Goal: Task Accomplishment & Management: Use online tool/utility

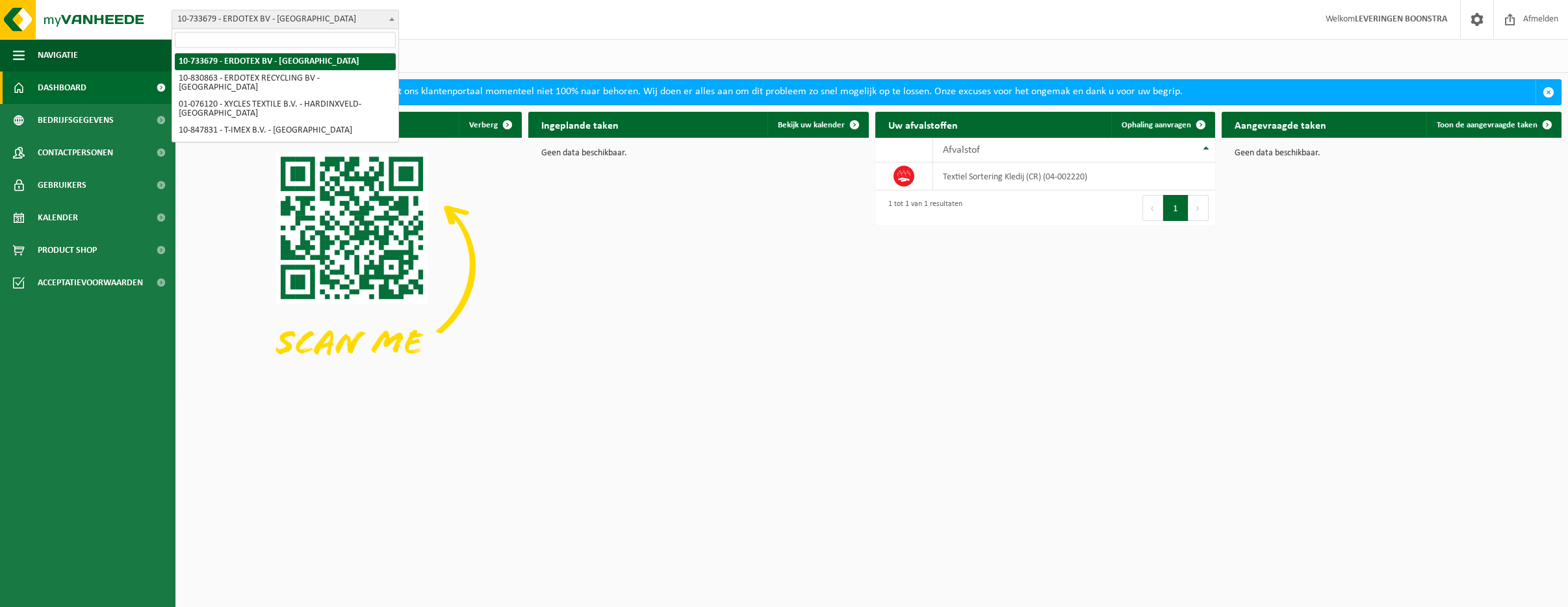
click at [392, 16] on span at bounding box center [392, 19] width 13 height 17
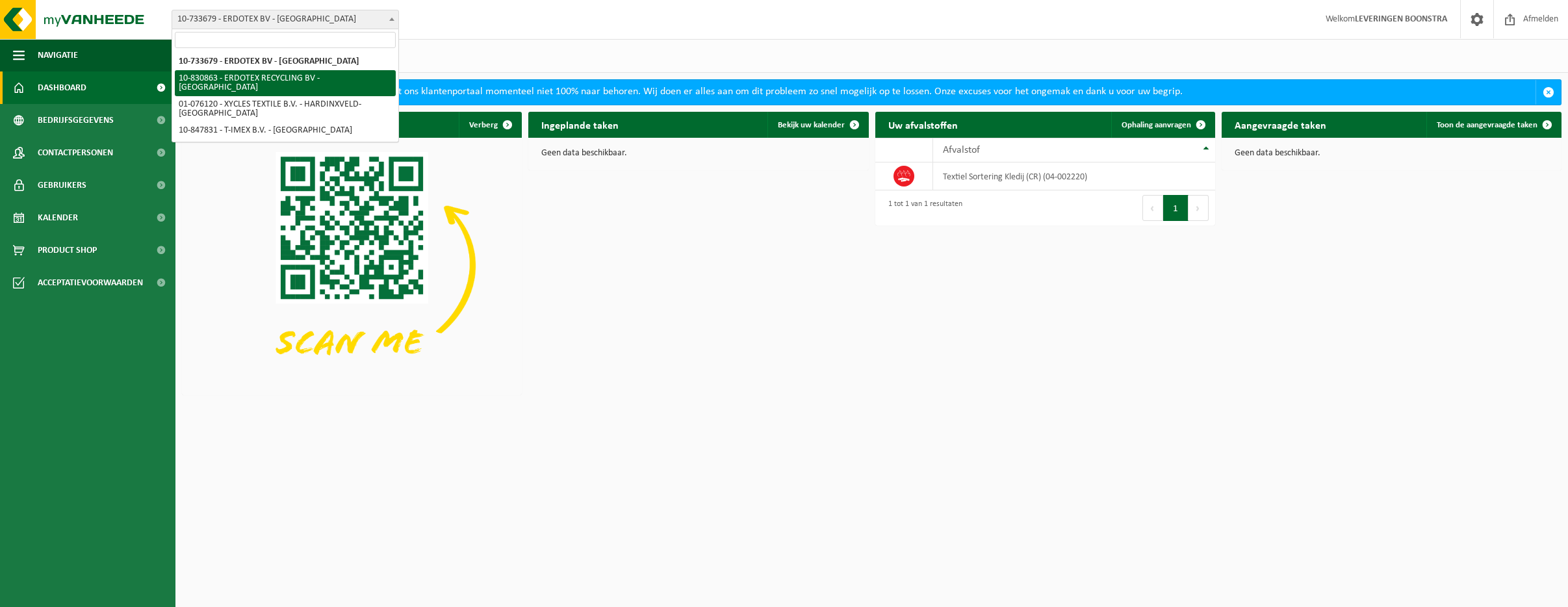
select select "88776"
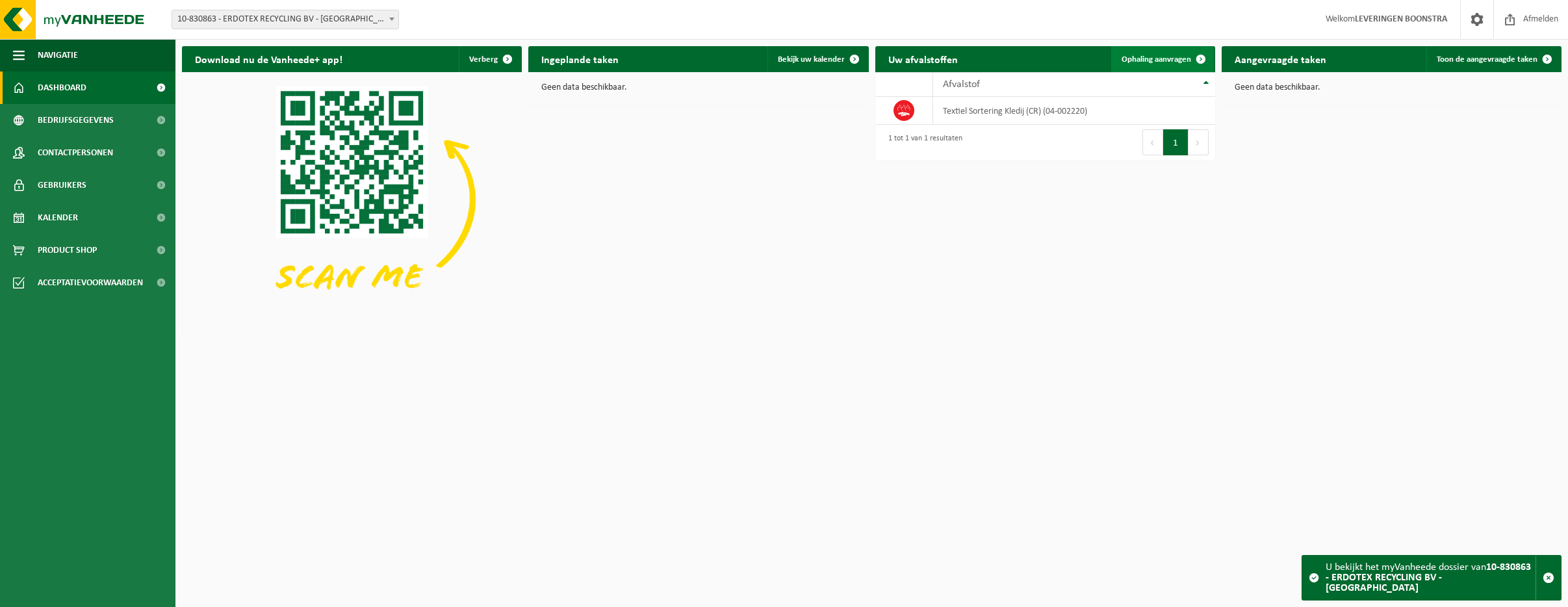
click at [1149, 55] on span "Ophaling aanvragen" at bounding box center [1156, 59] width 70 height 9
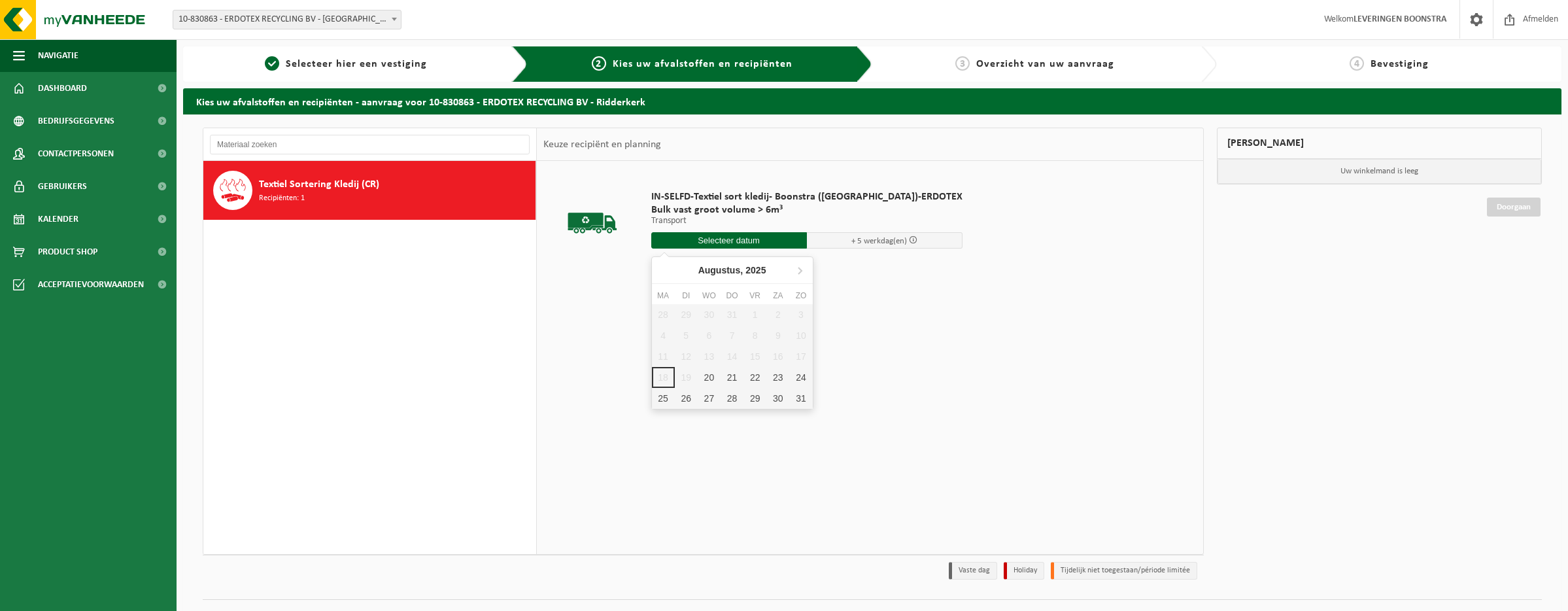
click at [727, 237] on input "text" at bounding box center [729, 240] width 156 height 16
click at [707, 375] on div "20" at bounding box center [709, 378] width 23 height 21
type input "Van 2025-08-20"
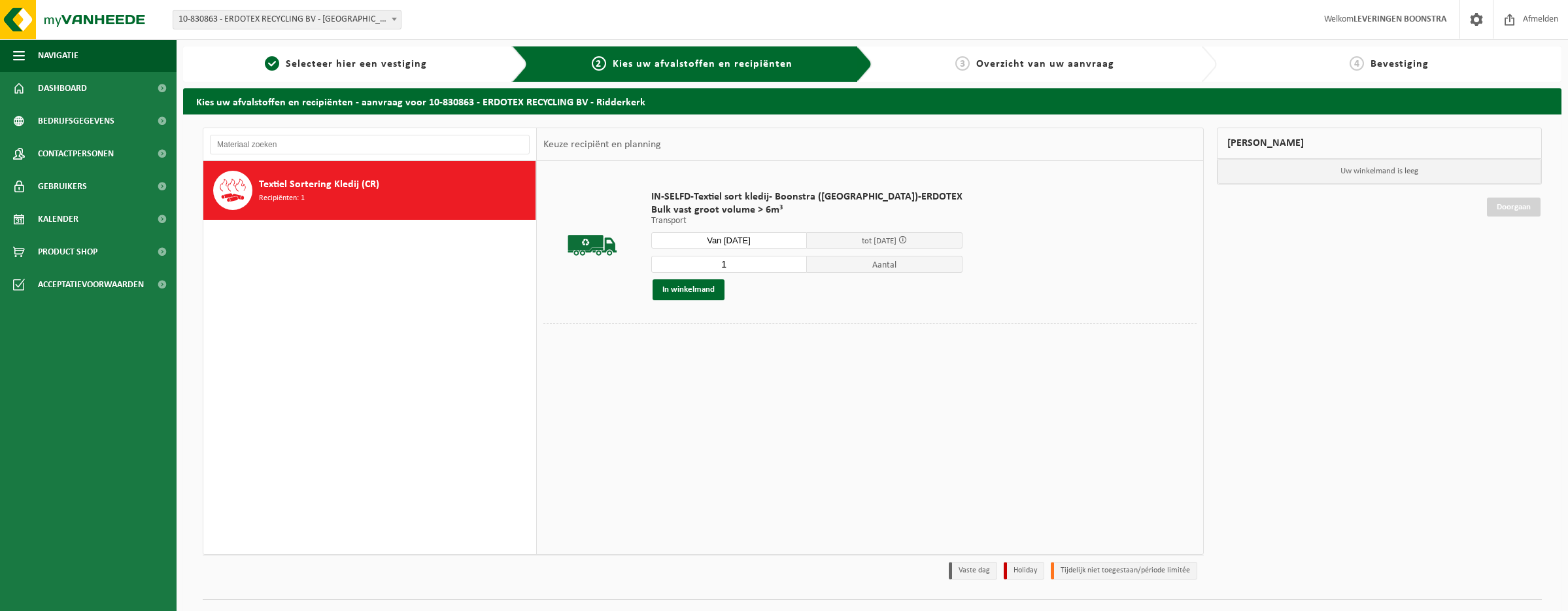
click at [716, 259] on input "1" at bounding box center [729, 264] width 156 height 17
type input "2"
click at [685, 287] on button "In winkelmand" at bounding box center [688, 289] width 72 height 21
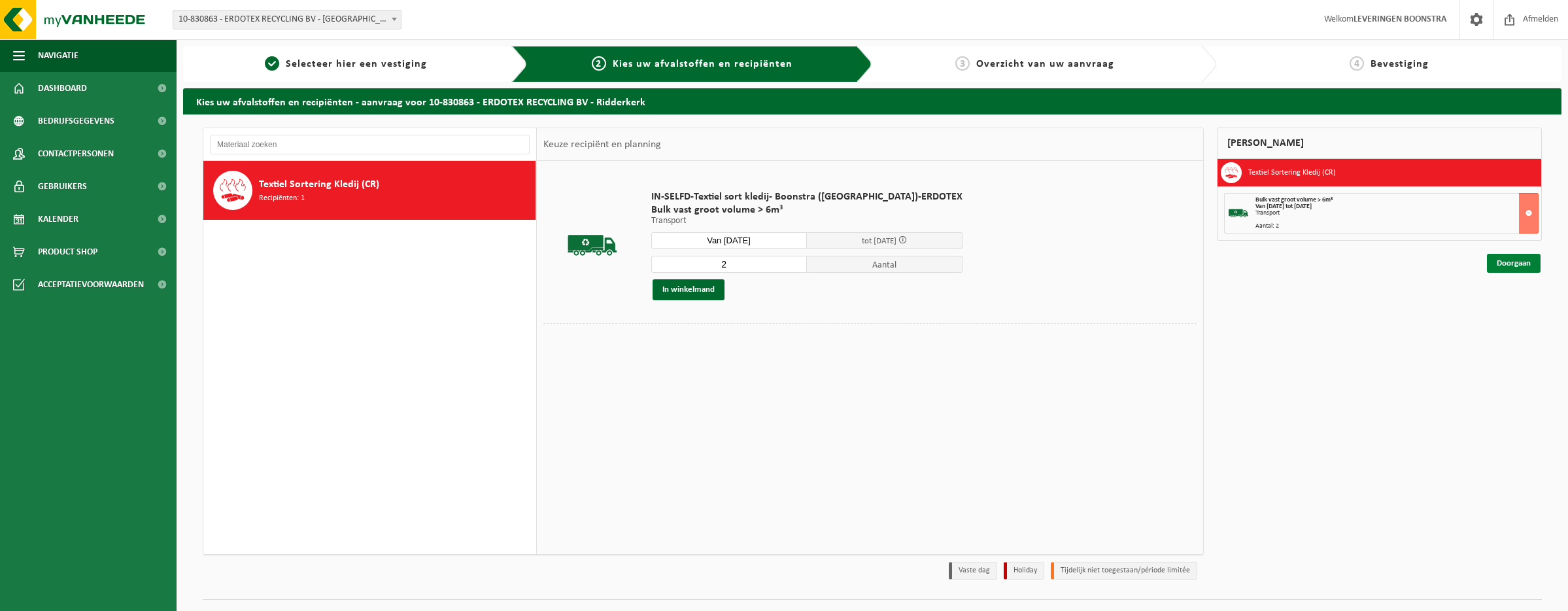
click at [1501, 259] on link "Doorgaan" at bounding box center [1514, 263] width 54 height 19
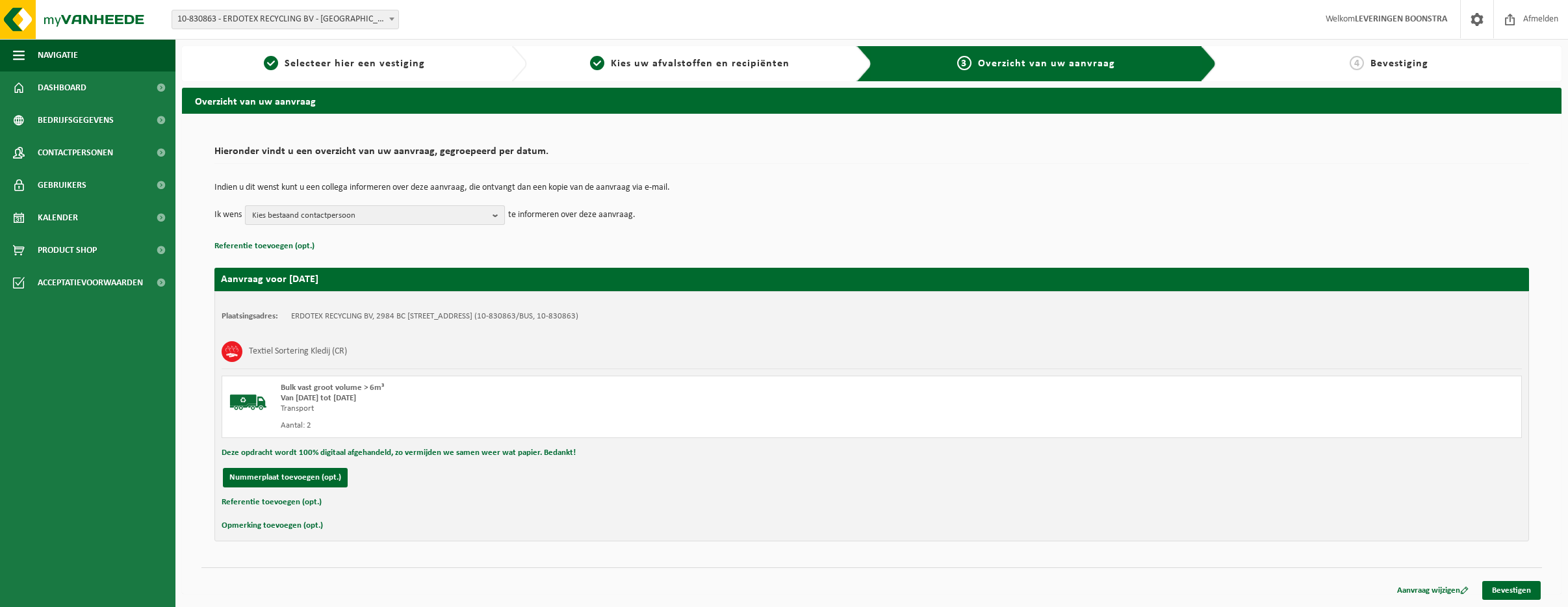
click at [500, 212] on b "button" at bounding box center [498, 214] width 12 height 18
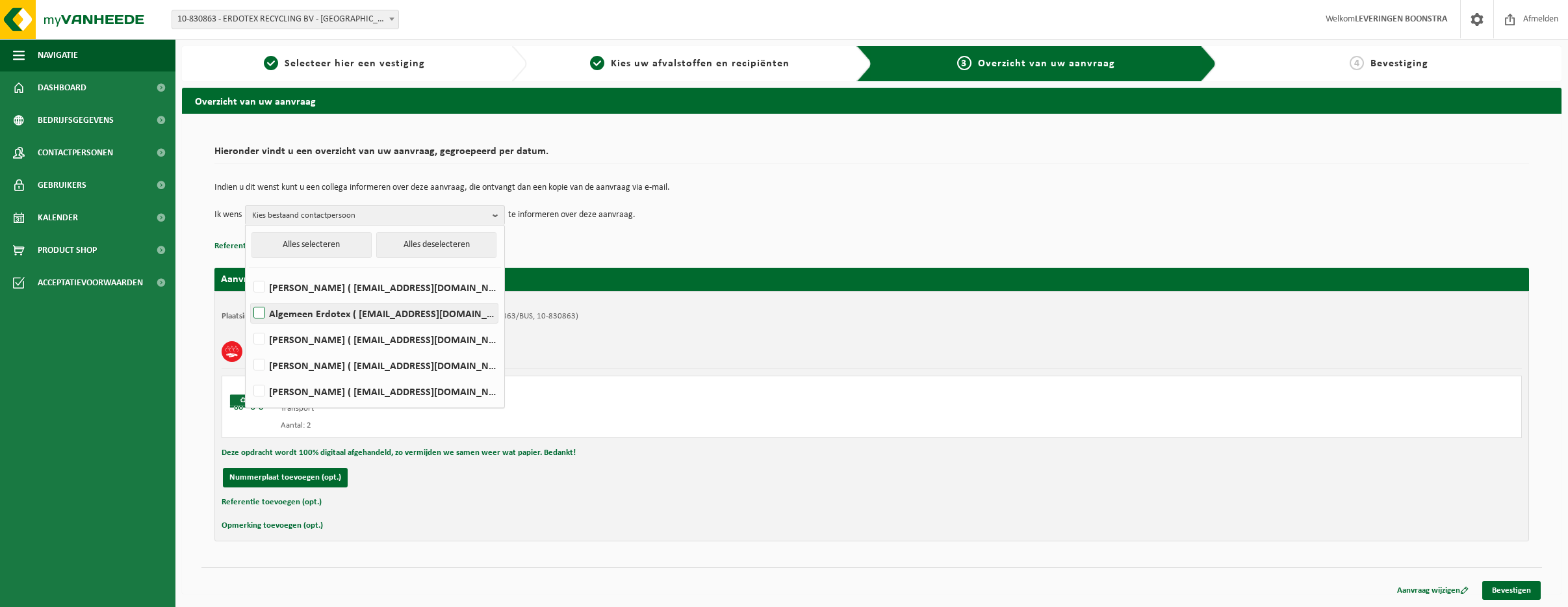
click at [262, 310] on label "Algemeen Erdotex ( sales@erdotex.com )" at bounding box center [373, 313] width 247 height 20
click at [249, 297] on input "Algemeen Erdotex ( sales@erdotex.com )" at bounding box center [248, 296] width 1 height 1
checkbox input "true"
click at [1514, 590] on link "Bevestigen" at bounding box center [1511, 591] width 59 height 19
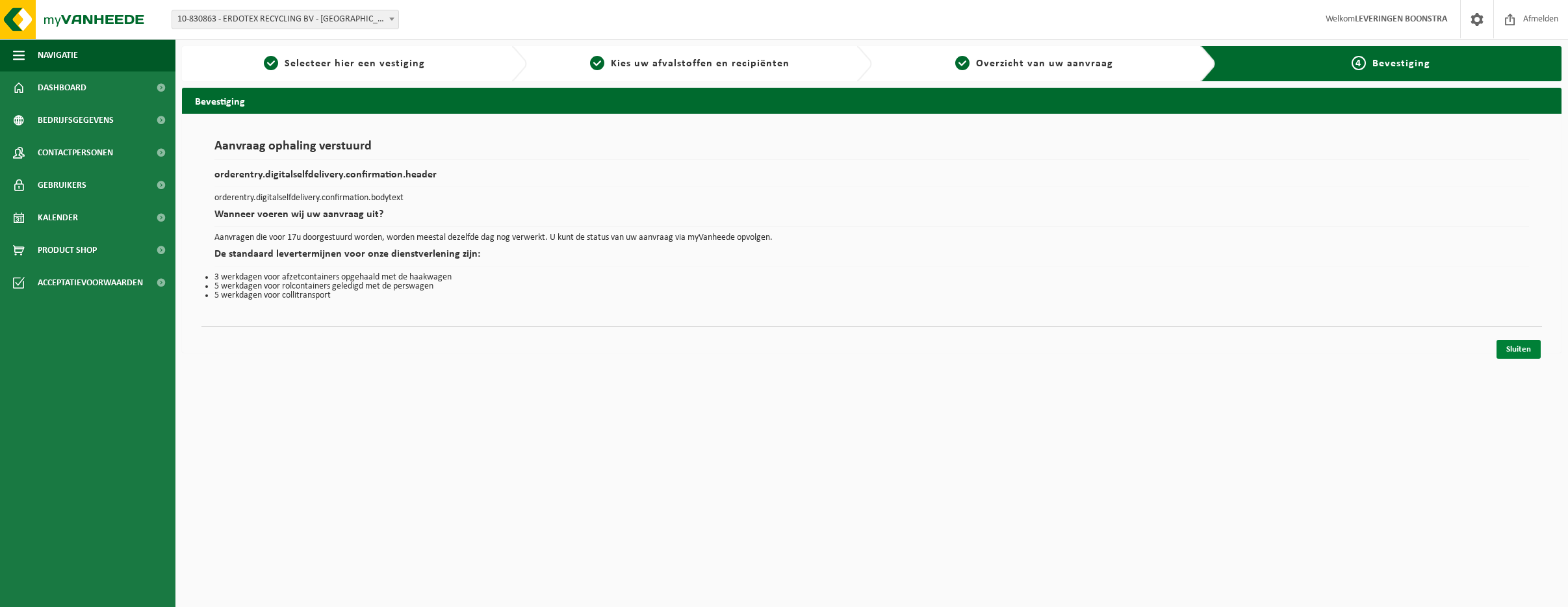
click at [1510, 346] on link "Sluiten" at bounding box center [1518, 350] width 44 height 19
